Goal: Transaction & Acquisition: Purchase product/service

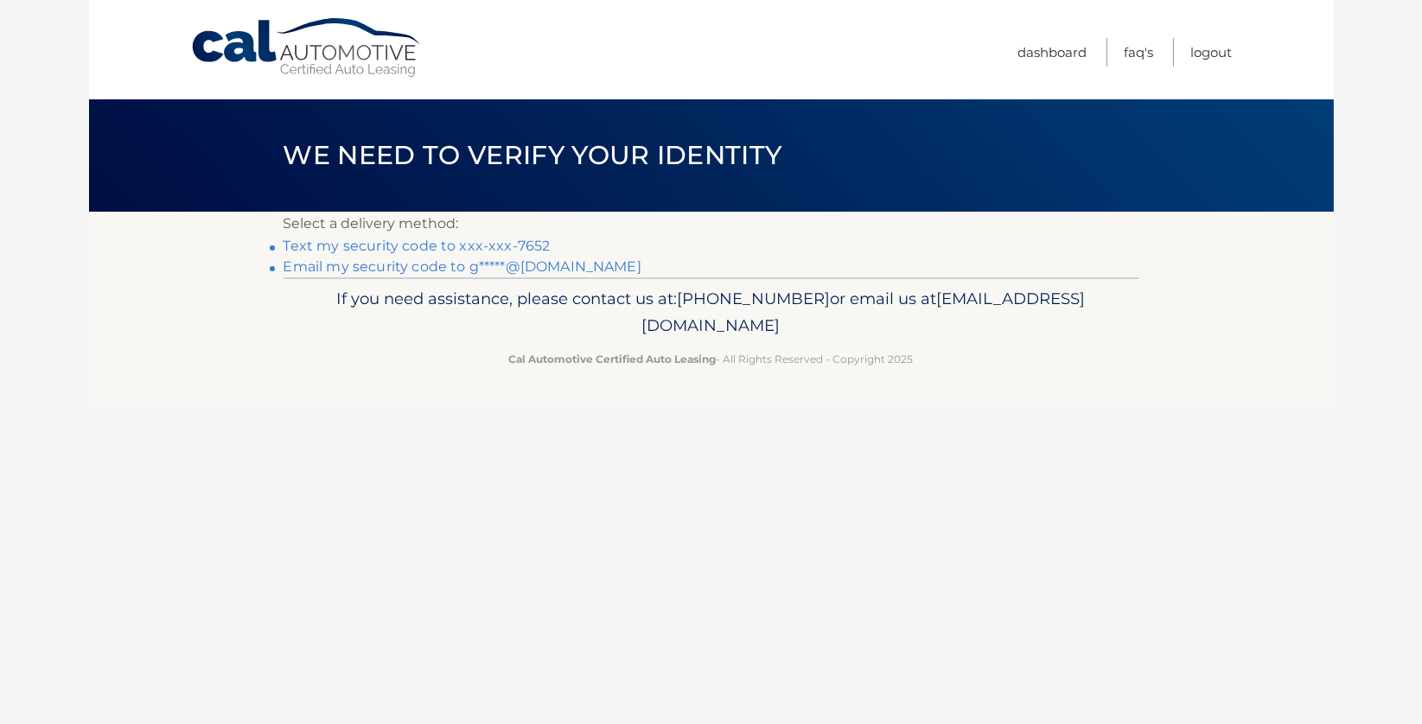
click at [484, 250] on link "Text my security code to xxx-xxx-7652" at bounding box center [417, 246] width 267 height 16
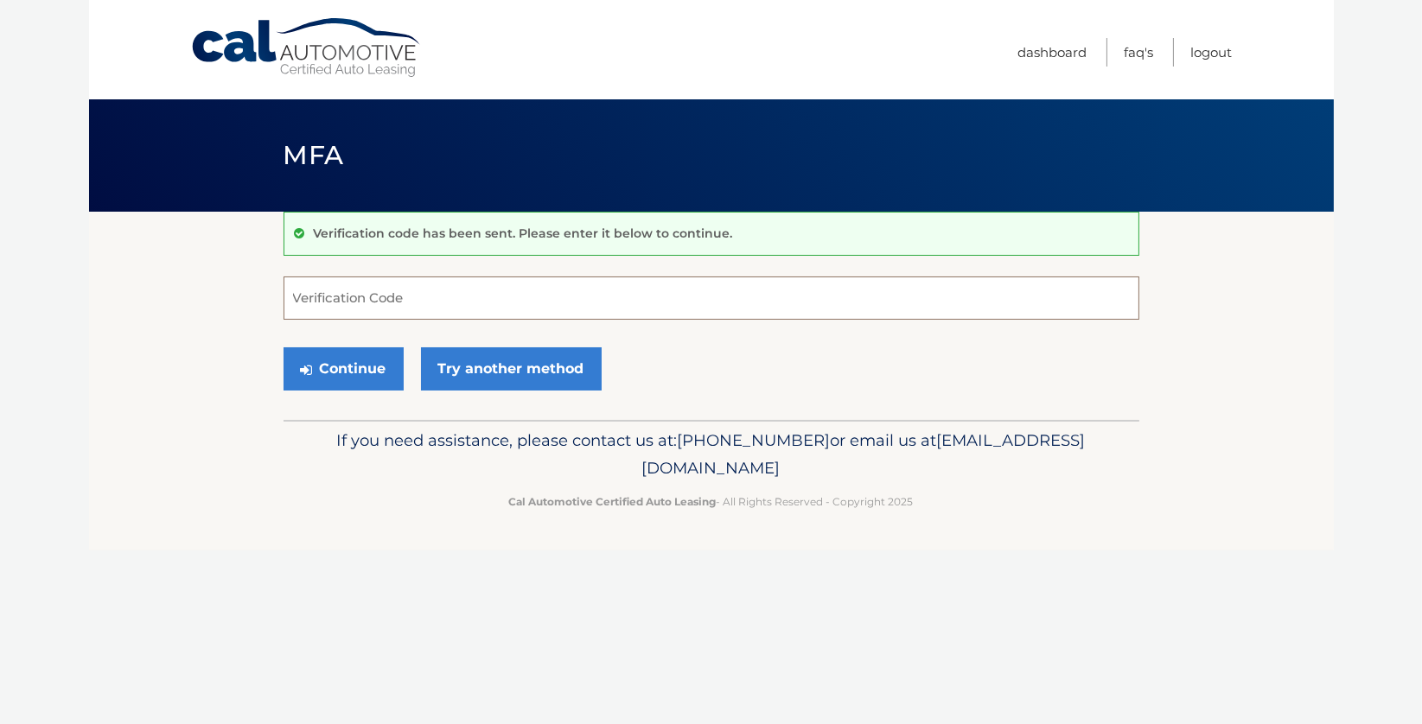
click at [345, 309] on input "Verification Code" at bounding box center [712, 298] width 856 height 43
type input "551242"
click at [333, 373] on button "Continue" at bounding box center [344, 368] width 120 height 43
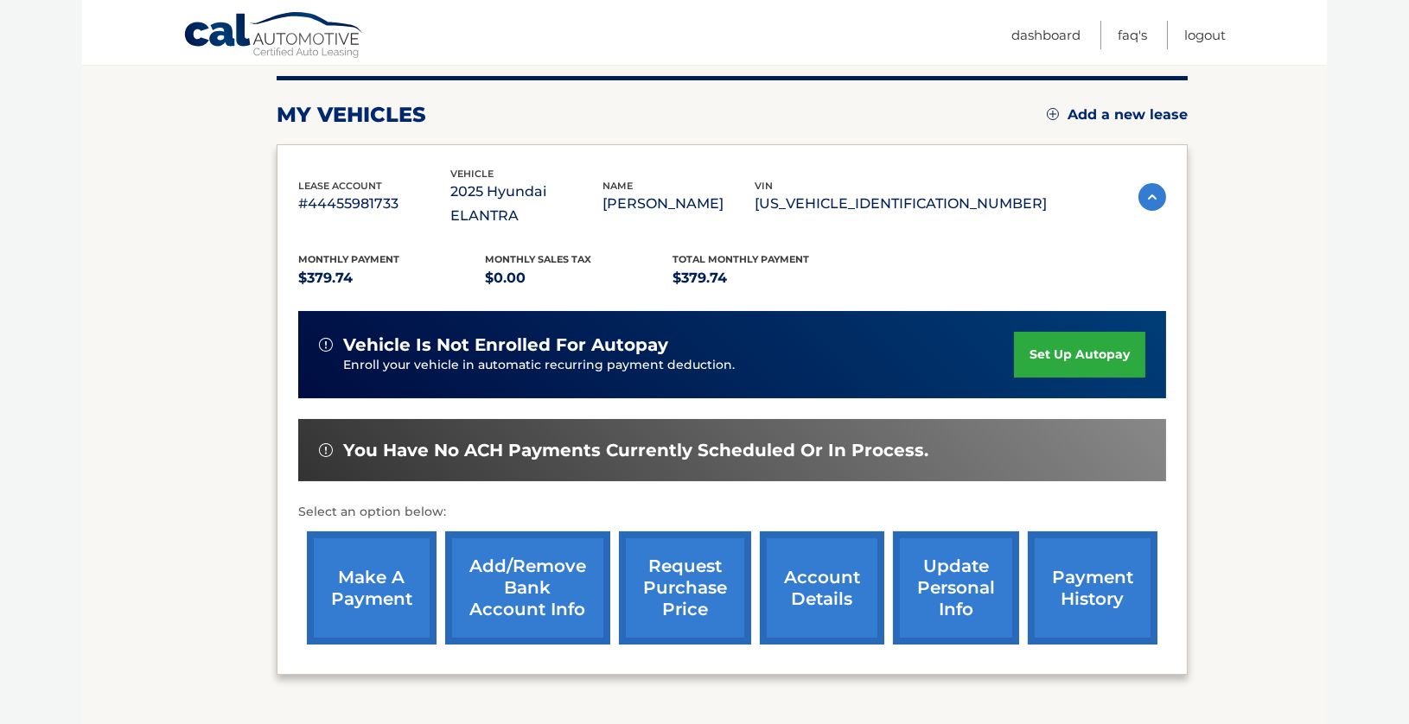
scroll to position [259, 0]
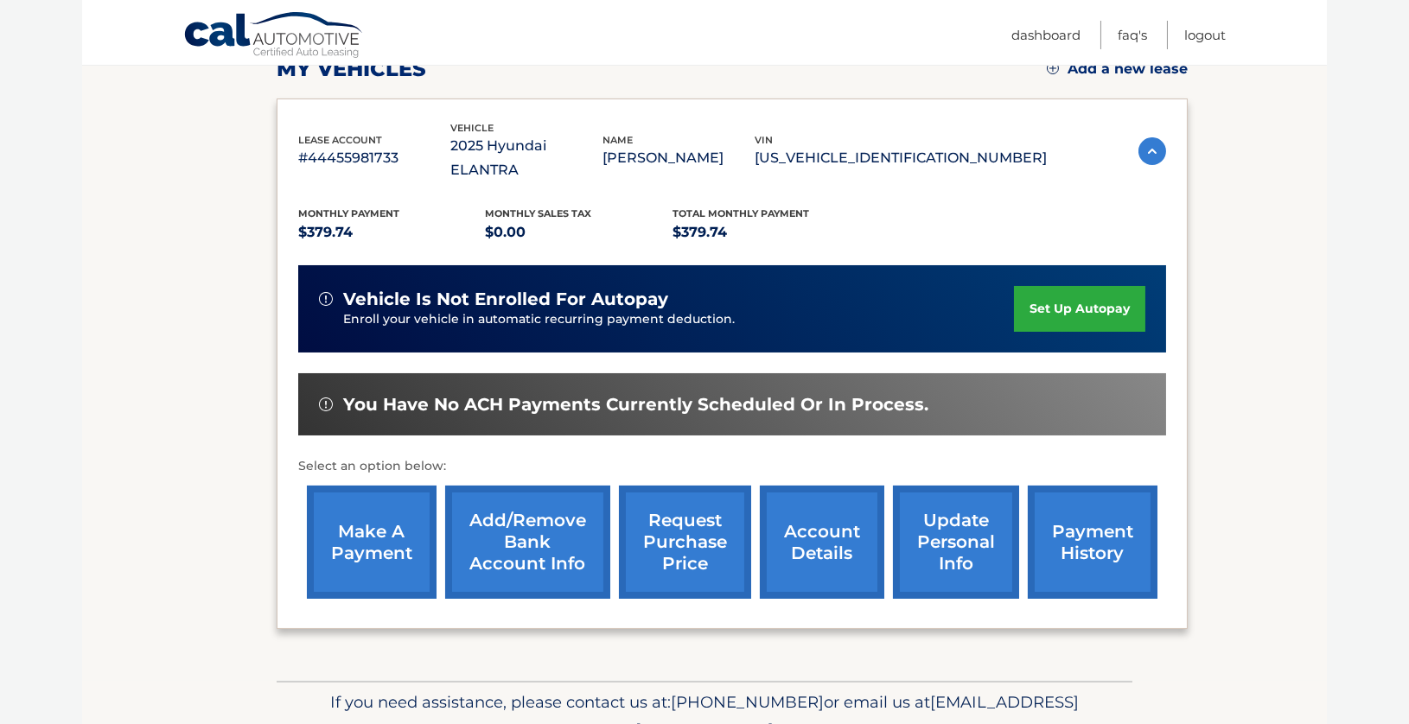
click at [361, 511] on link "make a payment" at bounding box center [372, 542] width 130 height 113
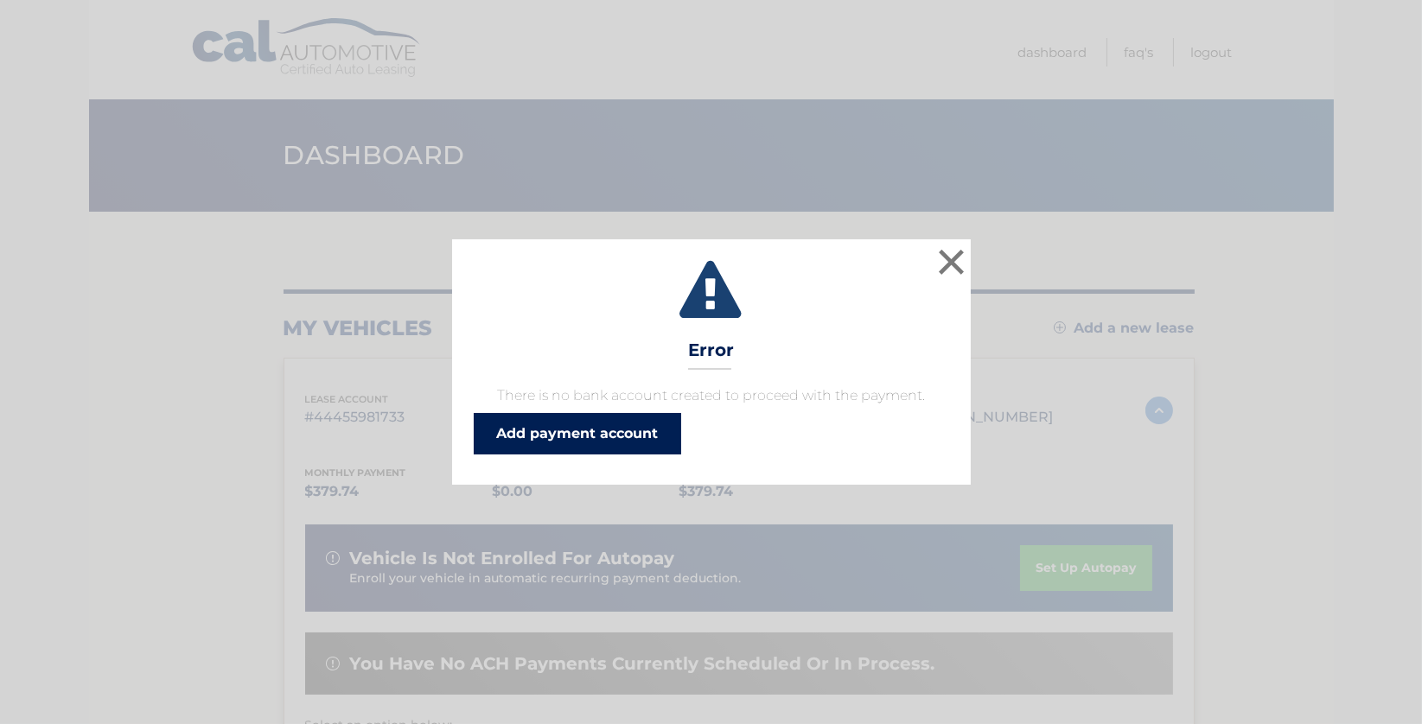
click at [594, 430] on link "Add payment account" at bounding box center [577, 433] width 207 height 41
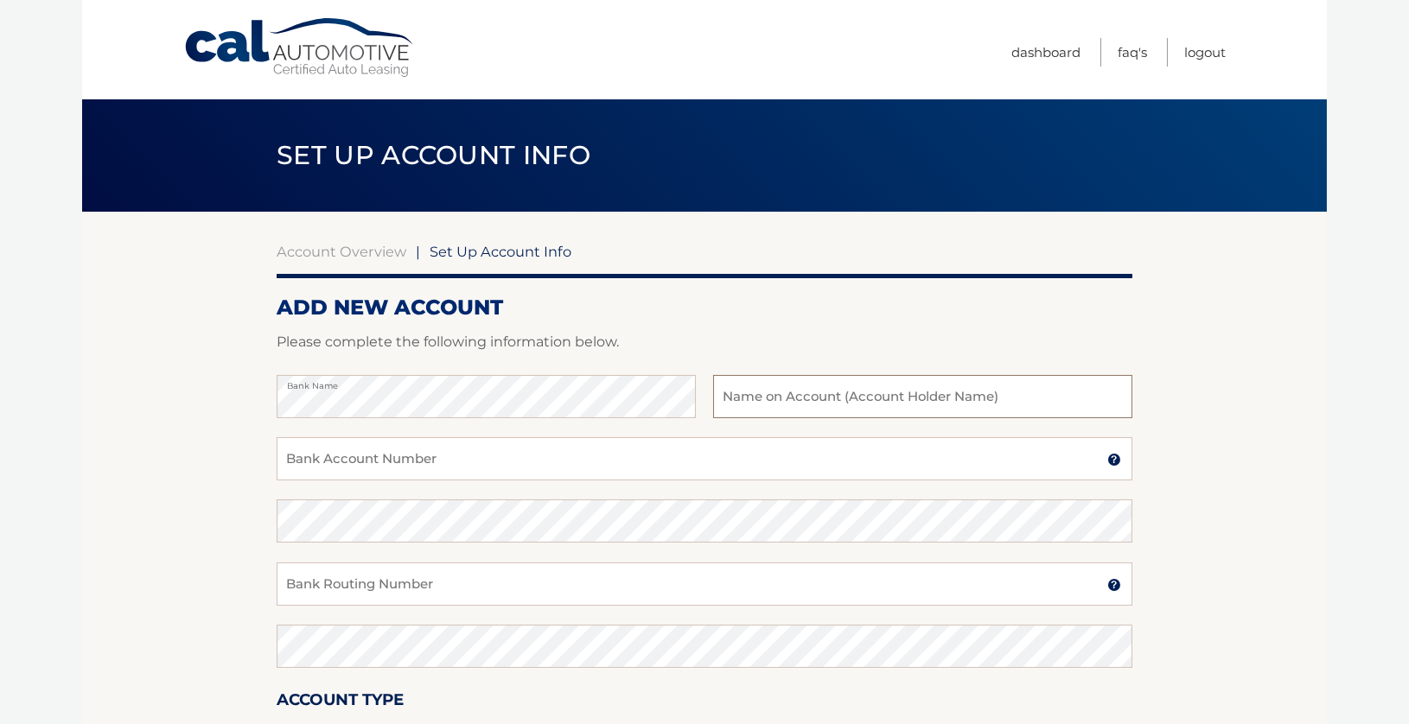
click at [829, 386] on input "text" at bounding box center [922, 396] width 419 height 43
type input "[PERSON_NAME]"
click at [362, 454] on input "Bank Account Number" at bounding box center [705, 458] width 856 height 43
type input "0095104397"
click at [442, 577] on input "Bank Routing Number" at bounding box center [705, 584] width 856 height 43
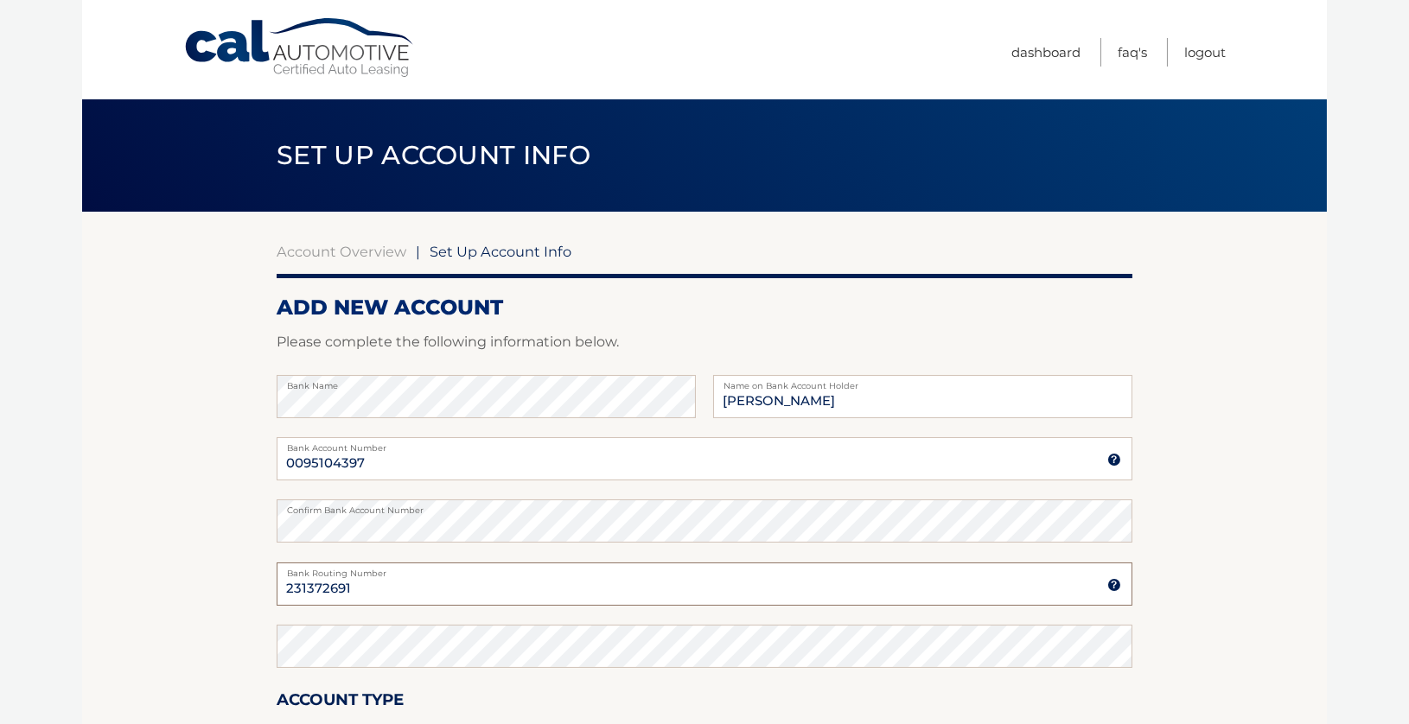
type input "231372691"
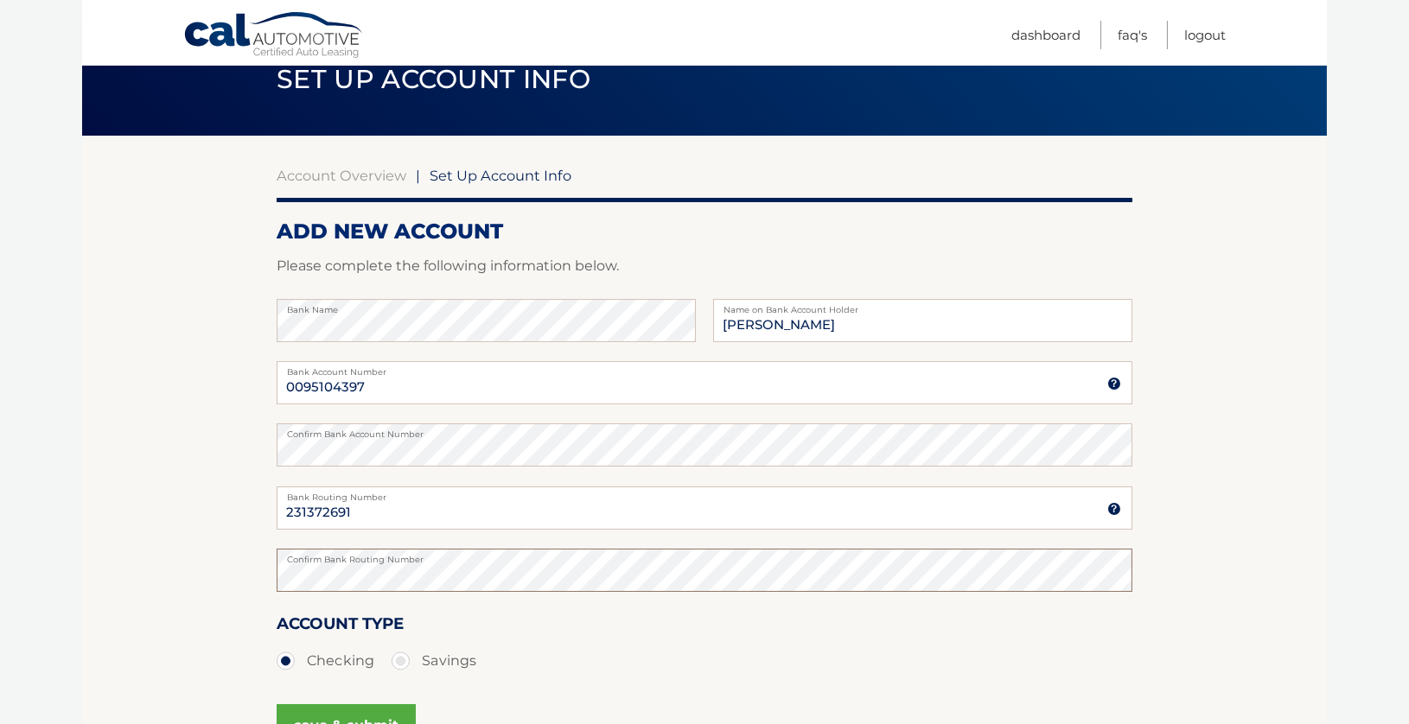
scroll to position [173, 0]
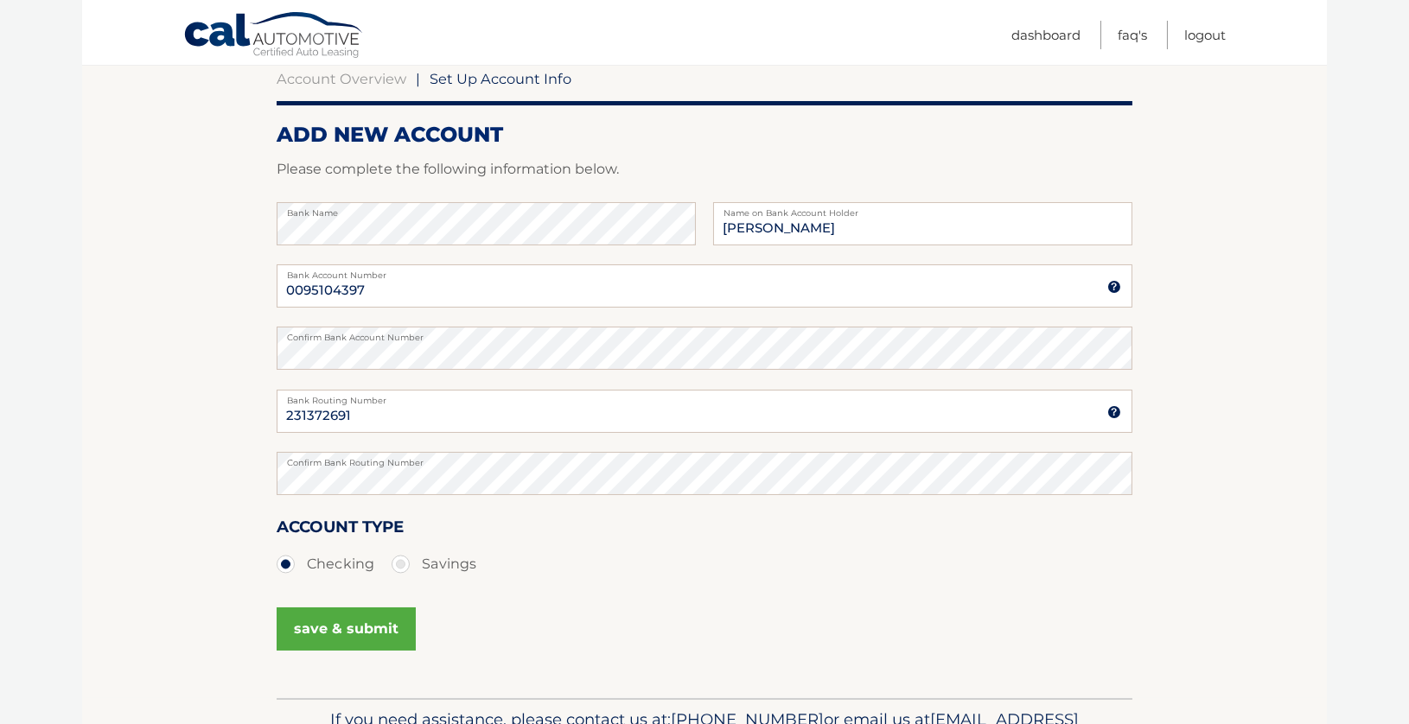
click at [347, 629] on button "save & submit" at bounding box center [346, 629] width 139 height 43
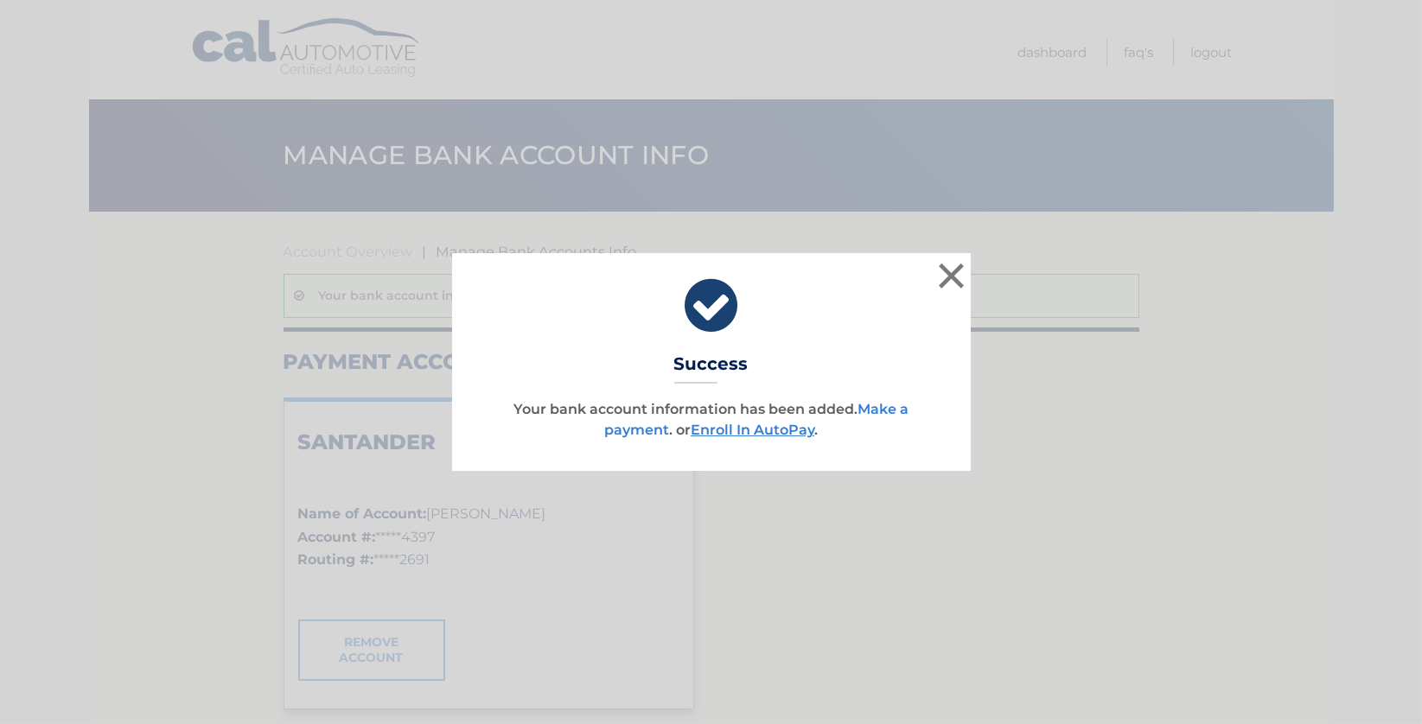
click at [872, 407] on link "Make a payment" at bounding box center [756, 419] width 304 height 37
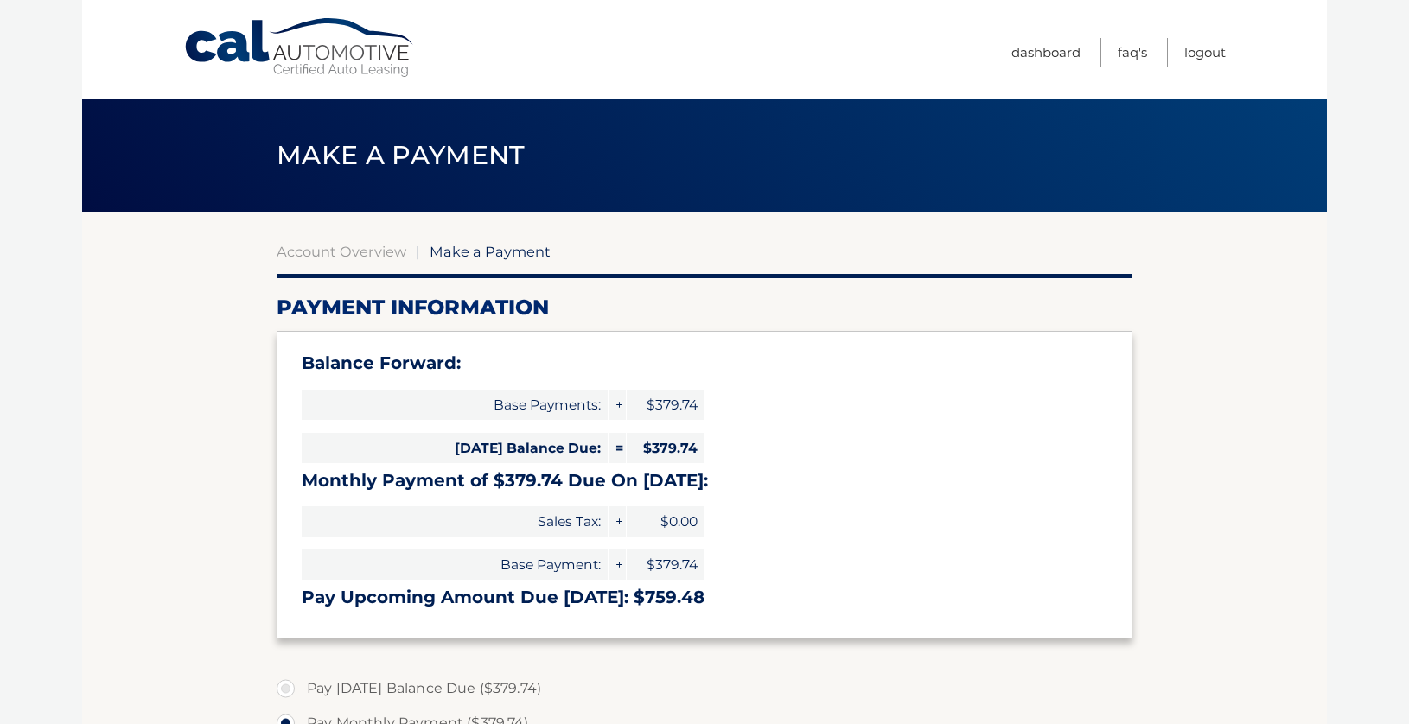
select select "MzYzNjUxNjQtMGJiOS00MjUyLTg1M2ItZmYwOWQwMDc0NThi"
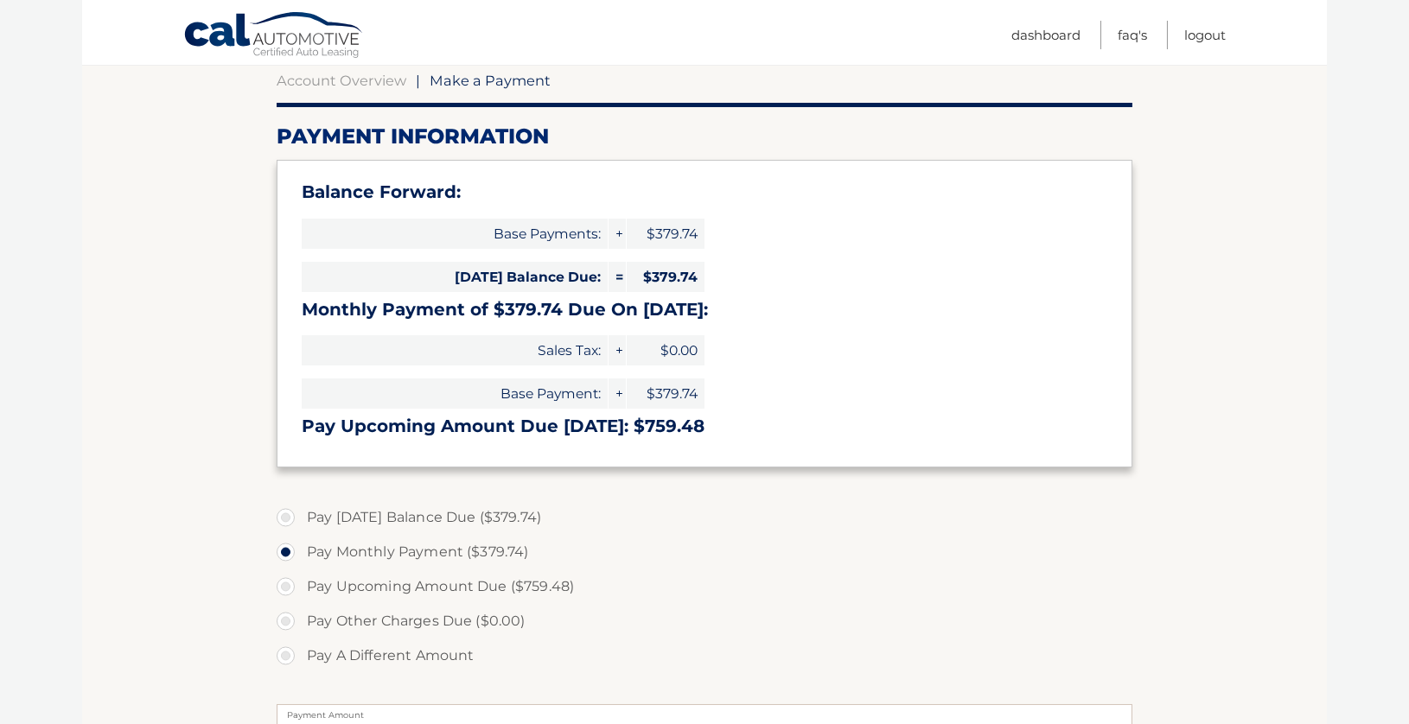
scroll to position [173, 0]
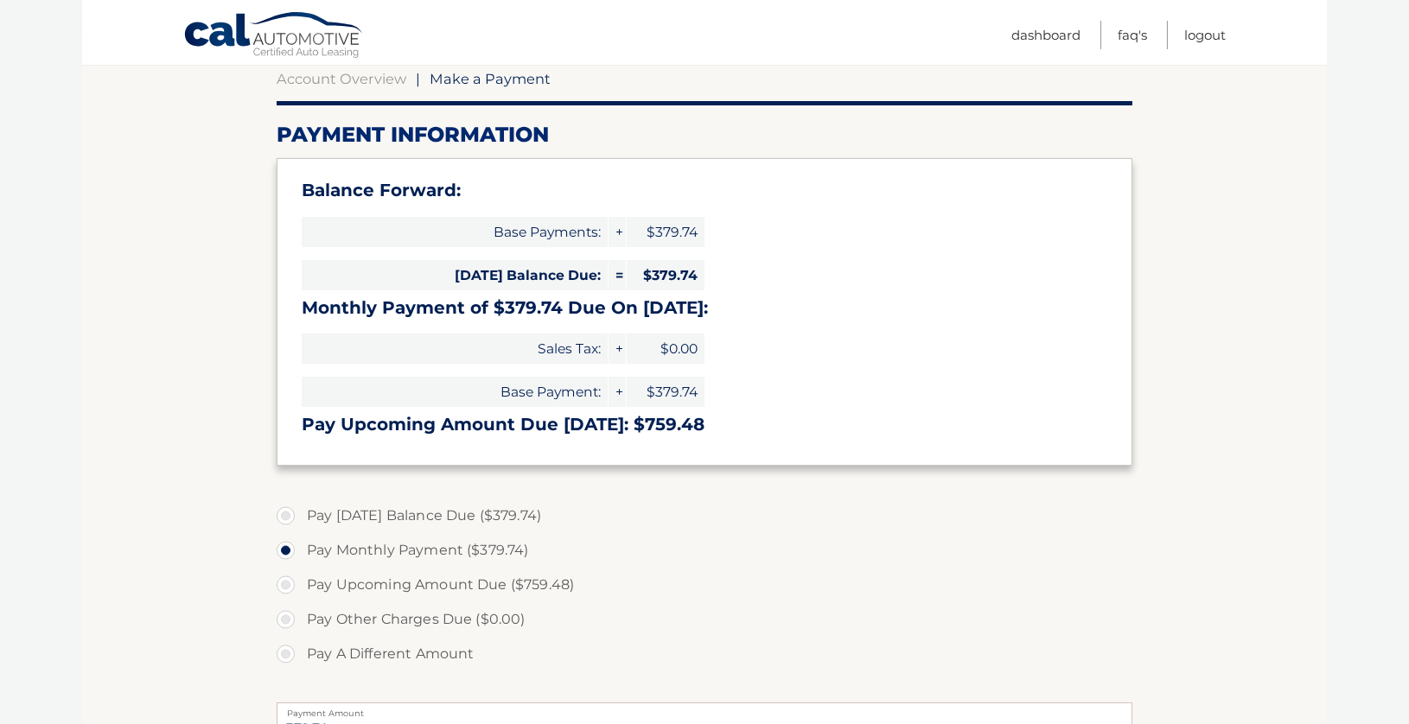
click at [281, 651] on label "Pay A Different Amount" at bounding box center [705, 654] width 856 height 35
click at [284, 651] on input "Pay A Different Amount" at bounding box center [292, 651] width 17 height 28
radio input "true"
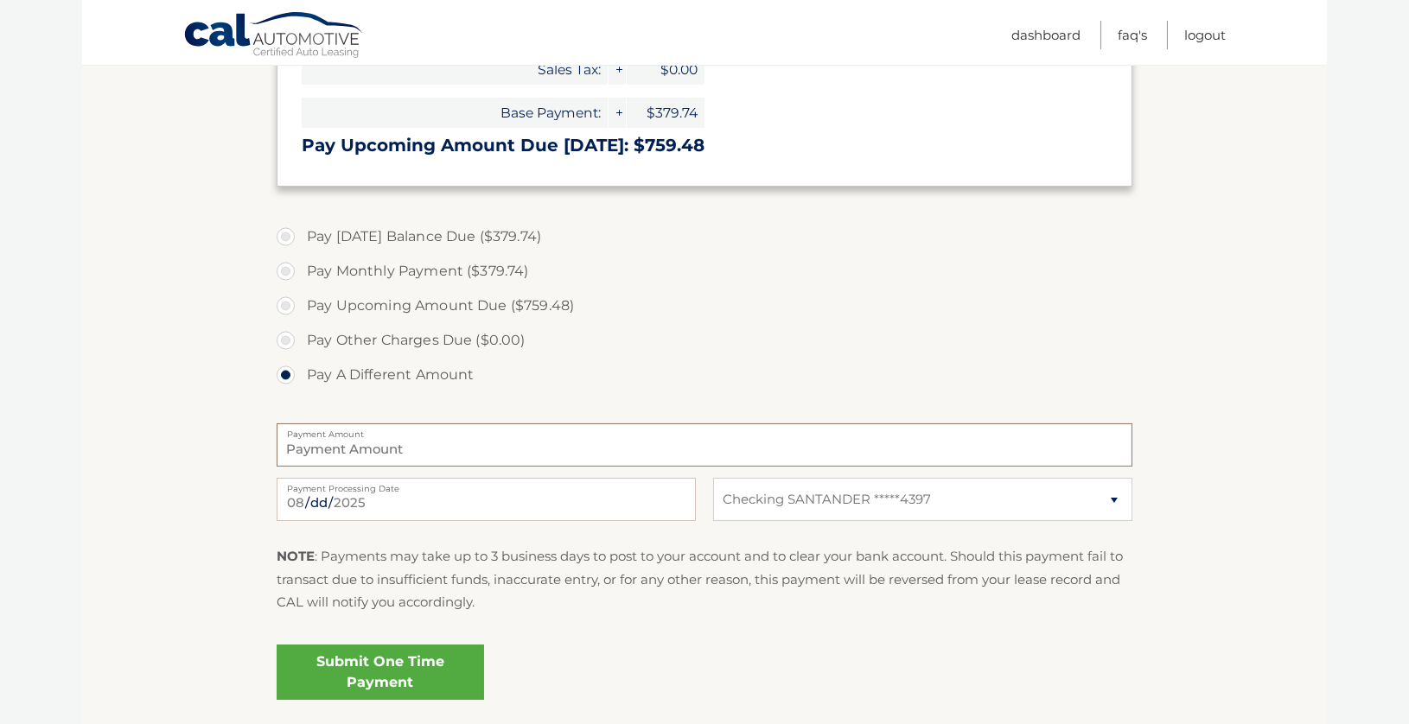
scroll to position [452, 0]
click at [412, 443] on input "Payment Amount" at bounding box center [705, 445] width 856 height 43
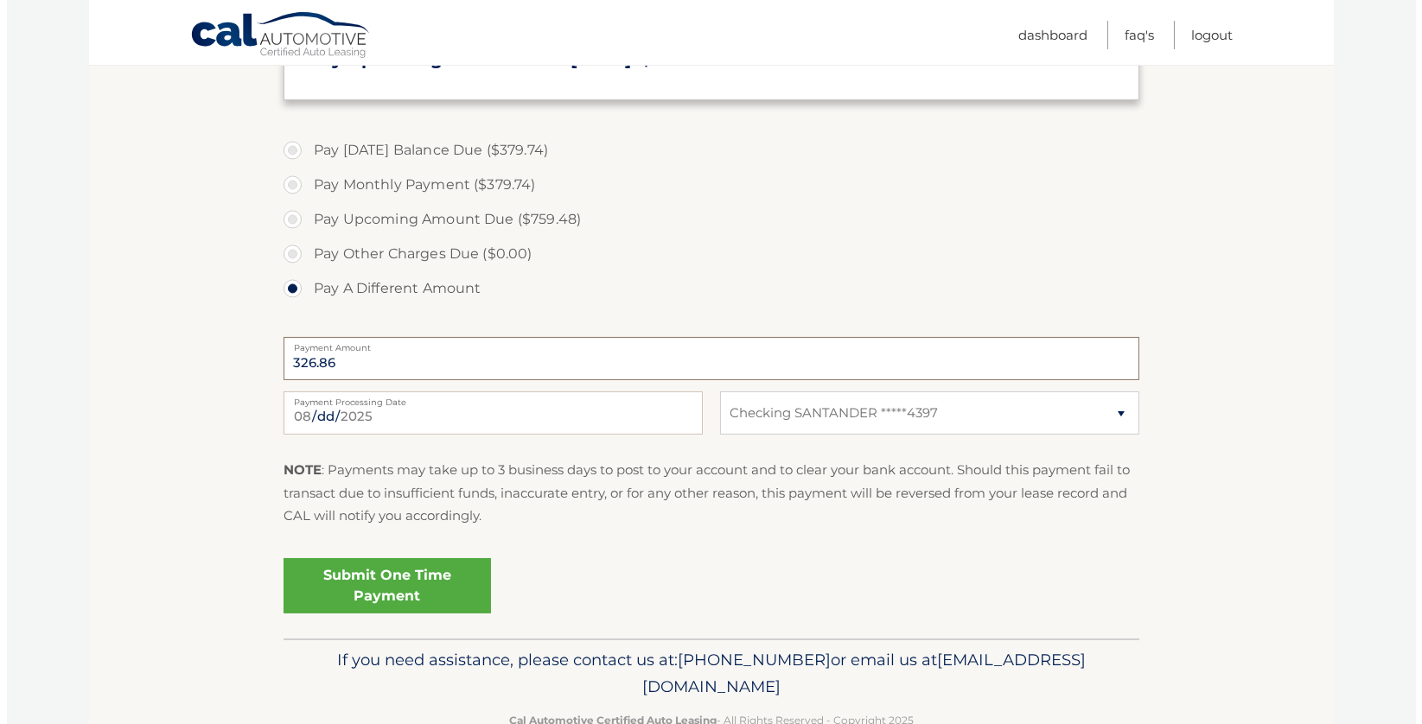
scroll to position [539, 0]
type input "326.86"
click at [376, 575] on link "Submit One Time Payment" at bounding box center [380, 585] width 207 height 55
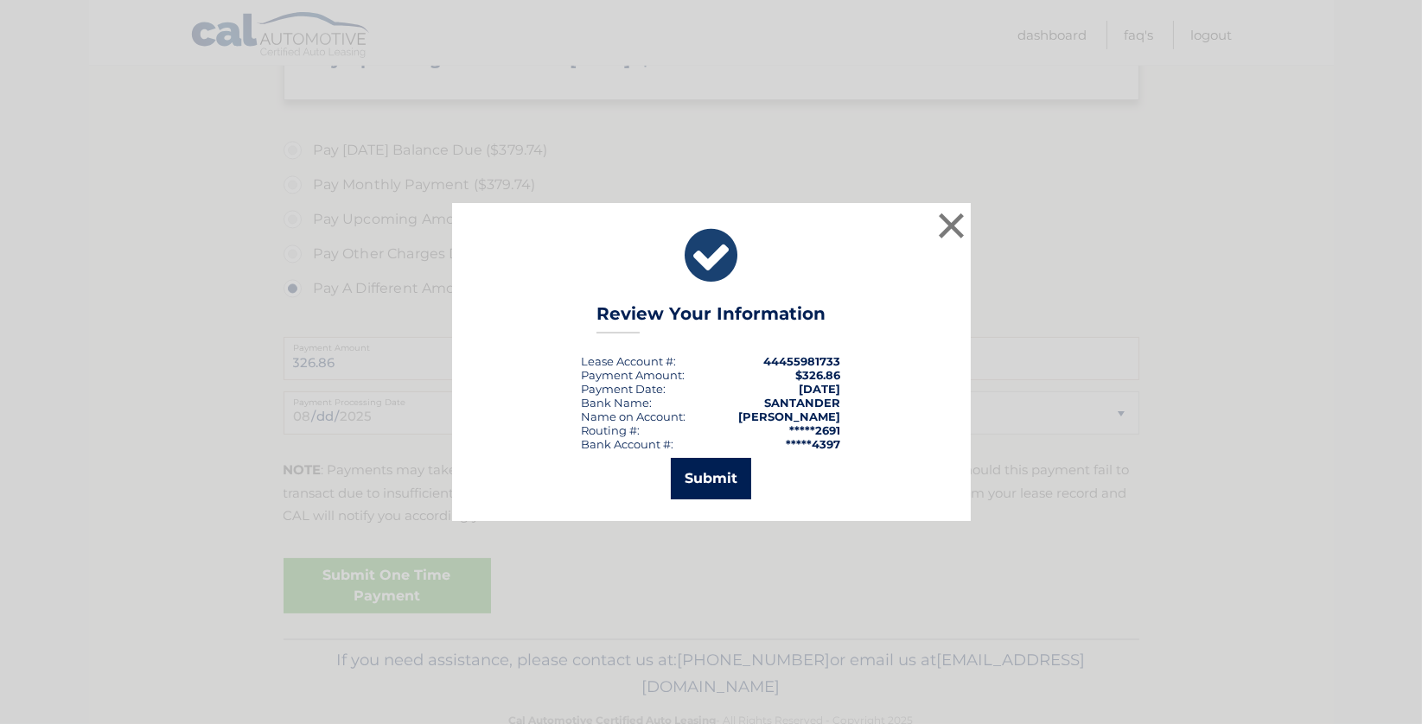
click at [708, 481] on button "Submit" at bounding box center [711, 478] width 80 height 41
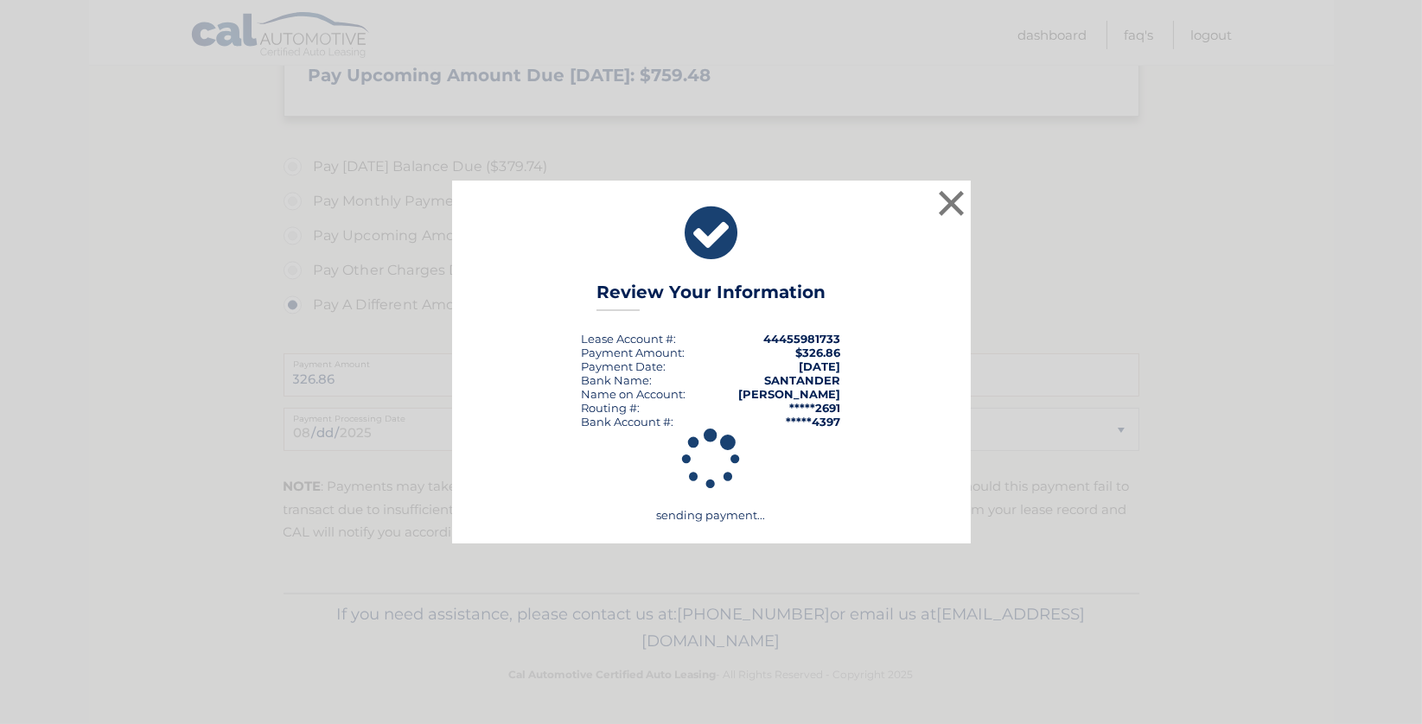
scroll to position [521, 0]
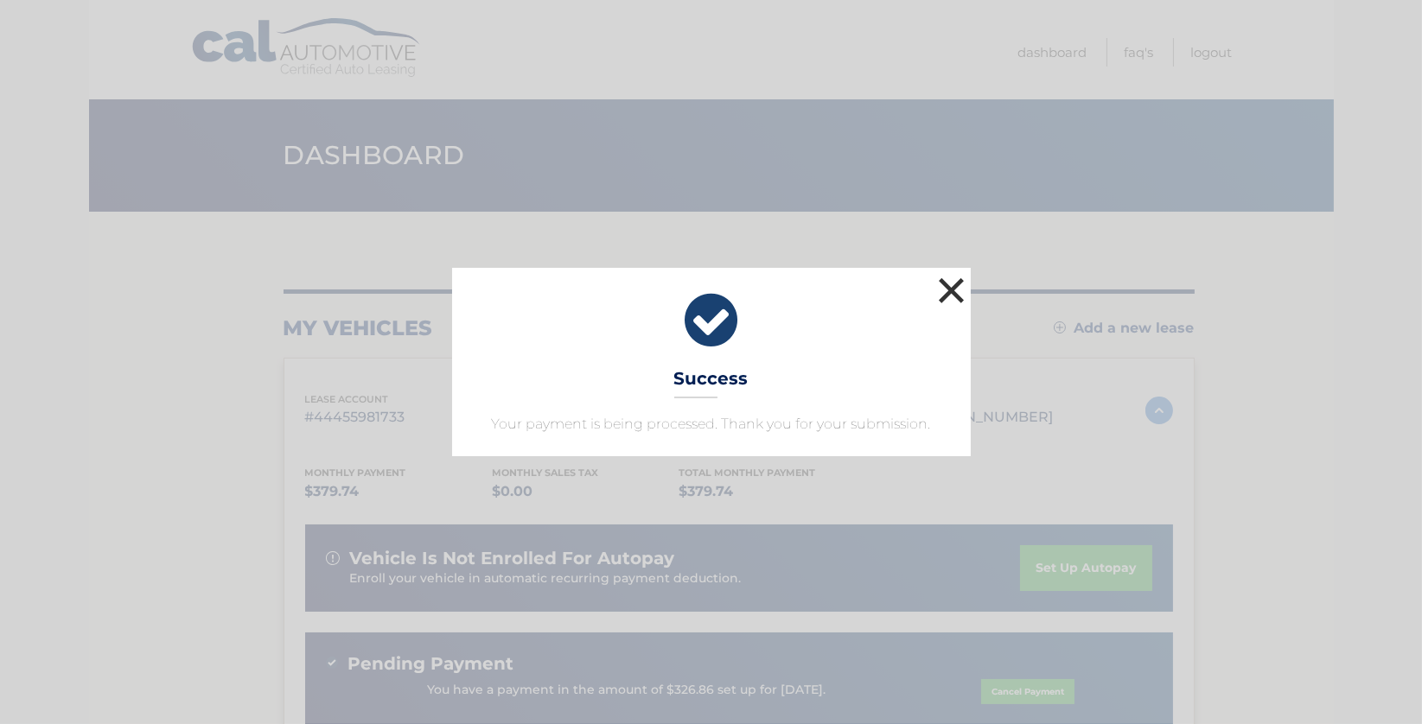
click at [945, 290] on button "×" at bounding box center [951, 290] width 35 height 35
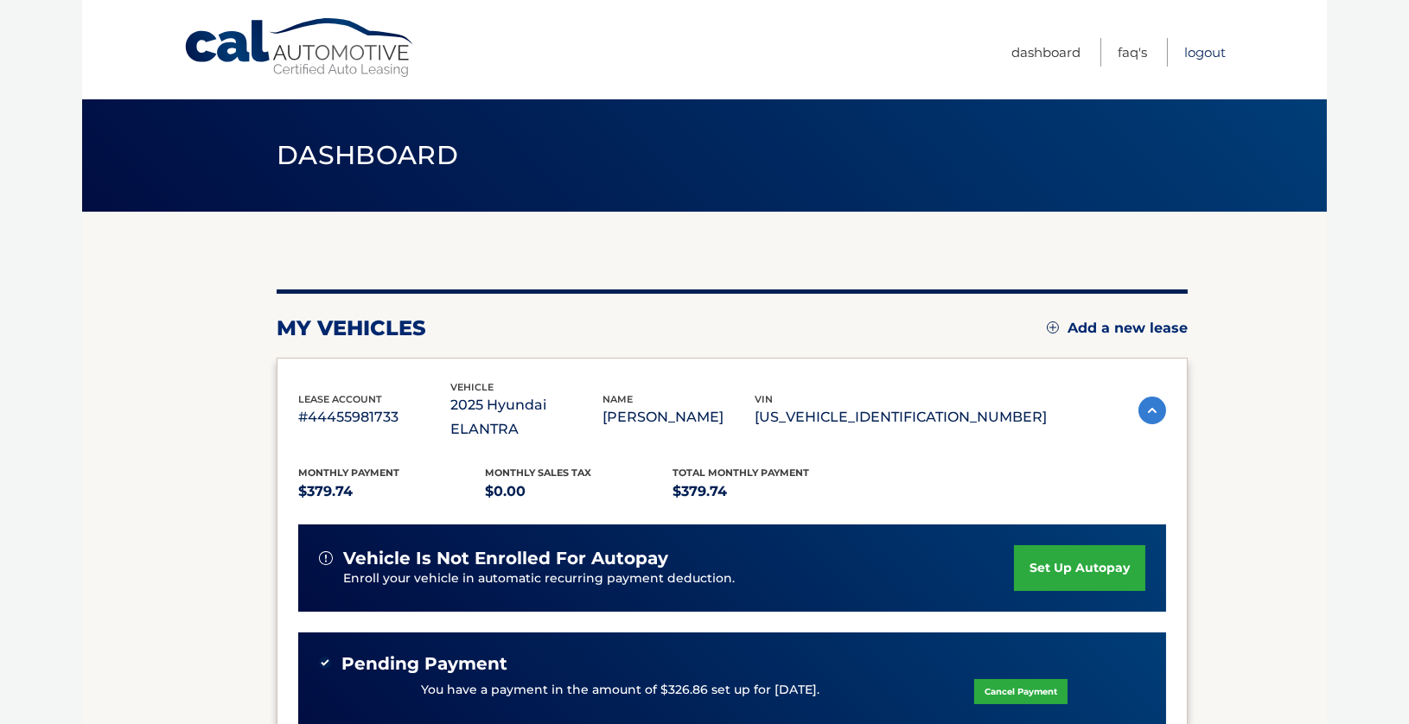
click at [1205, 52] on link "Logout" at bounding box center [1204, 52] width 41 height 29
